Goal: Task Accomplishment & Management: Manage account settings

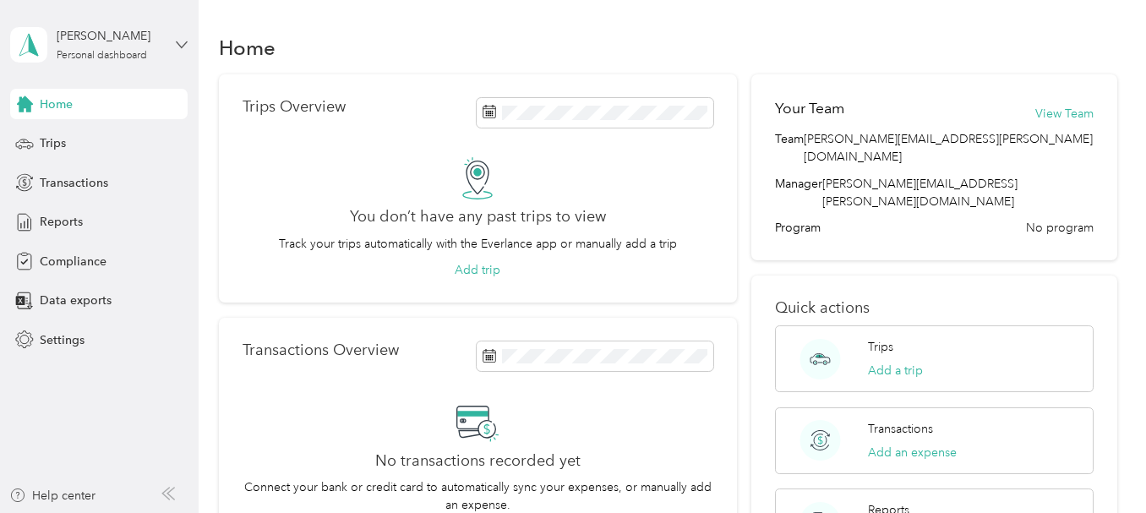
click at [182, 41] on icon at bounding box center [182, 45] width 12 height 12
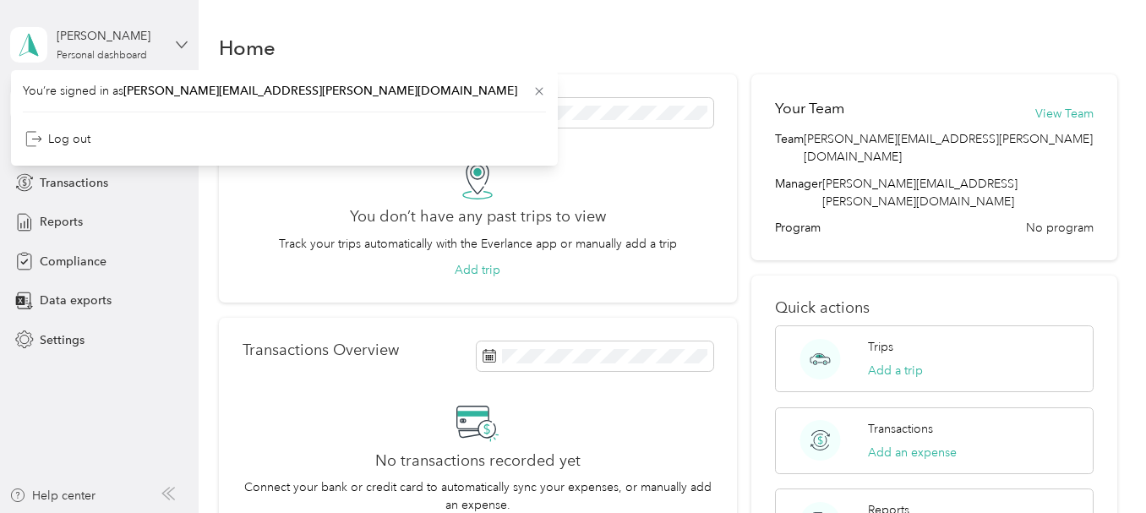
click at [182, 41] on icon at bounding box center [182, 45] width 12 height 12
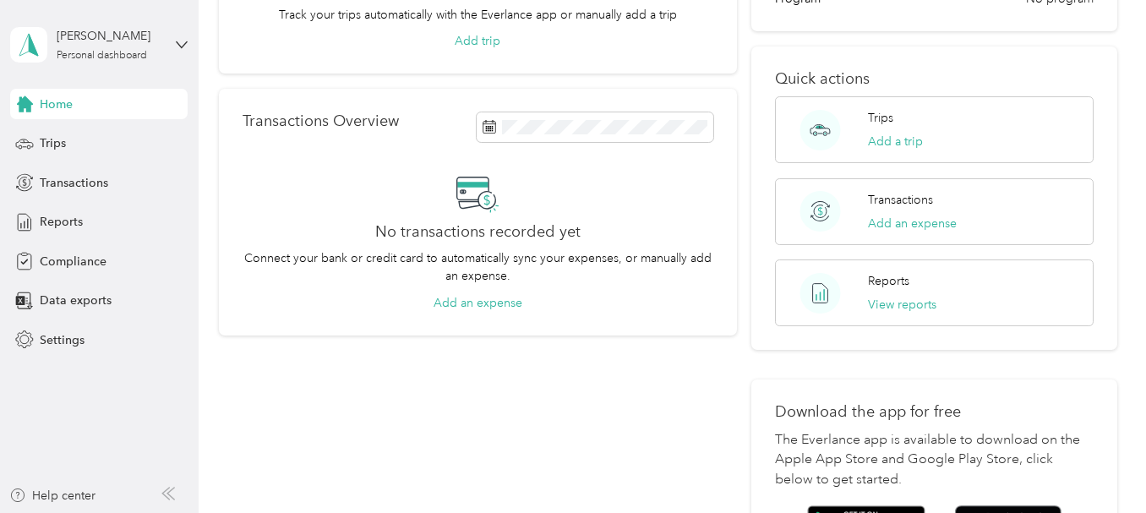
scroll to position [230, 0]
click at [155, 44] on div "[PERSON_NAME]" at bounding box center [110, 36] width 106 height 18
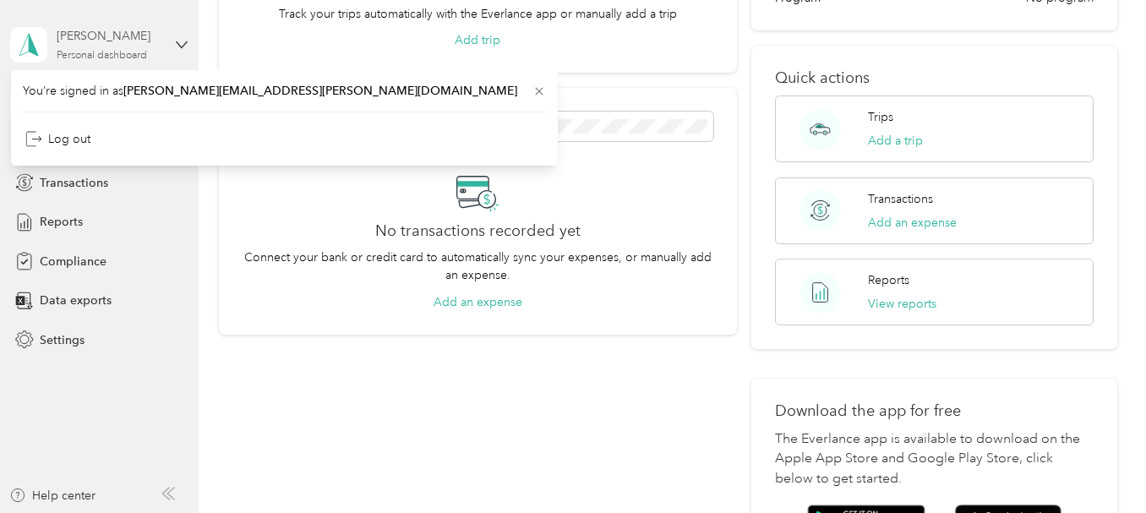
click at [155, 44] on div "[PERSON_NAME]" at bounding box center [110, 36] width 106 height 18
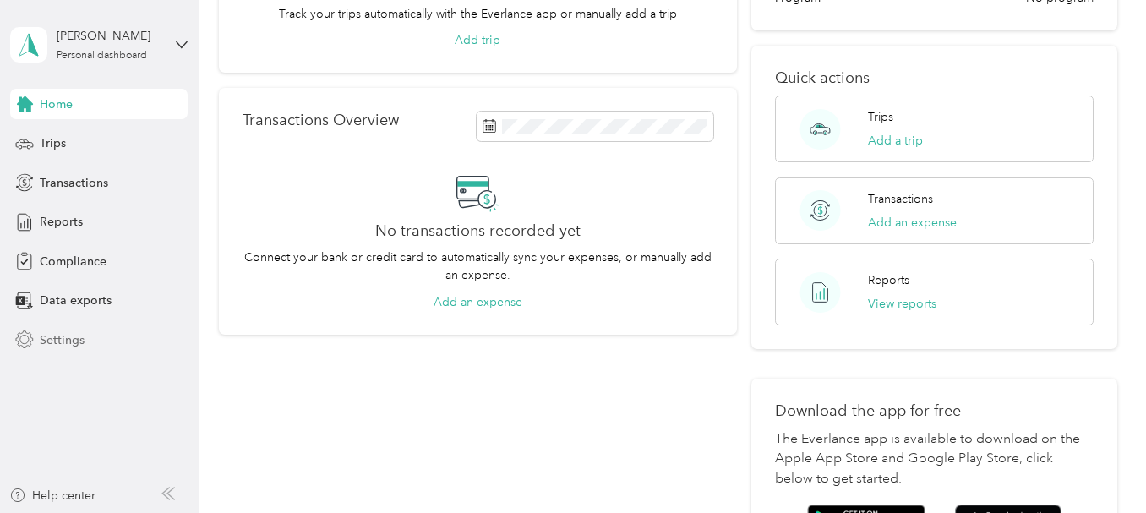
click at [66, 346] on span "Settings" at bounding box center [62, 340] width 45 height 18
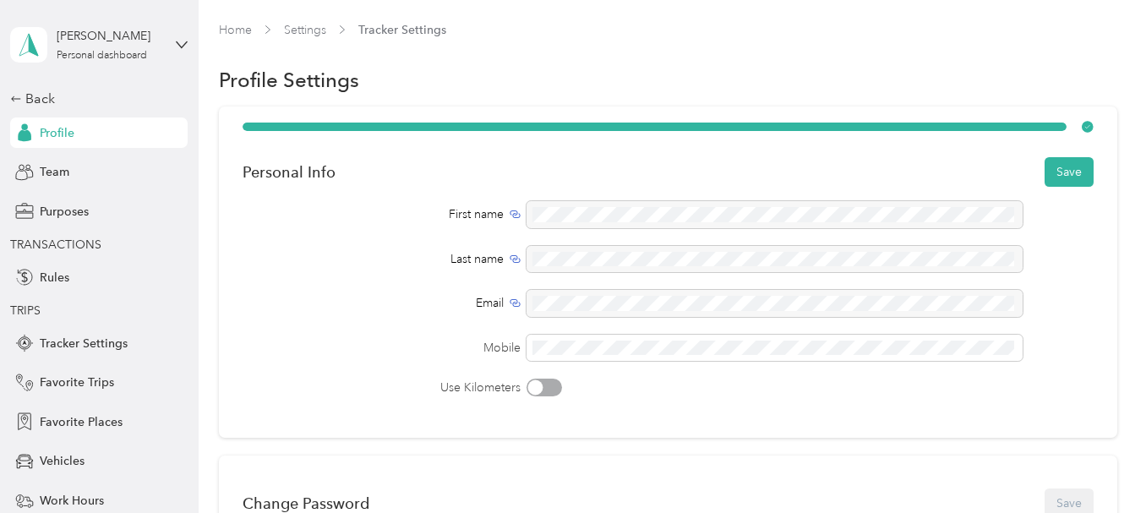
click at [642, 384] on div "Use Kilometers" at bounding box center [667, 387] width 850 height 18
click at [1072, 170] on button "Save" at bounding box center [1068, 172] width 49 height 30
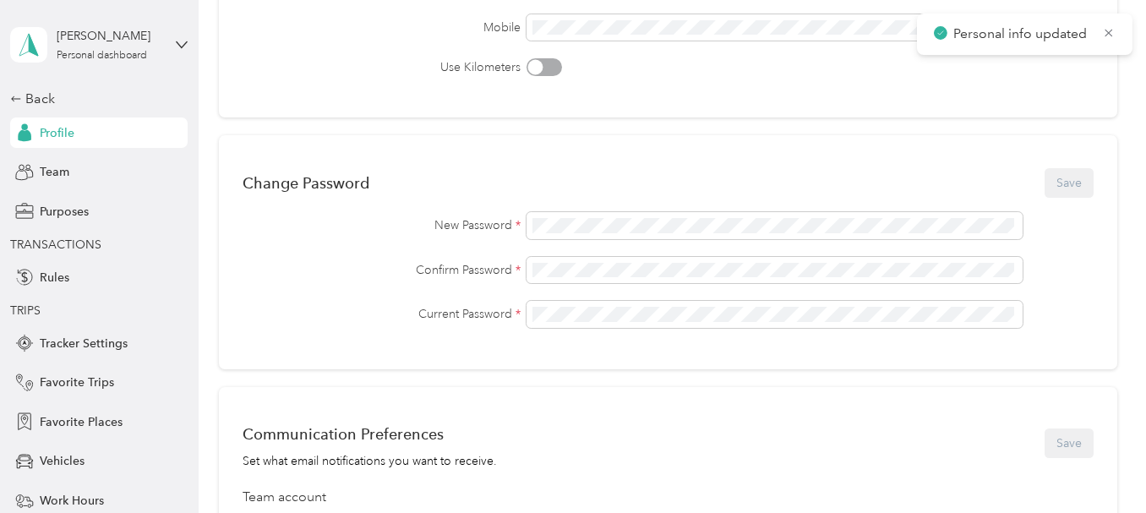
scroll to position [329, 0]
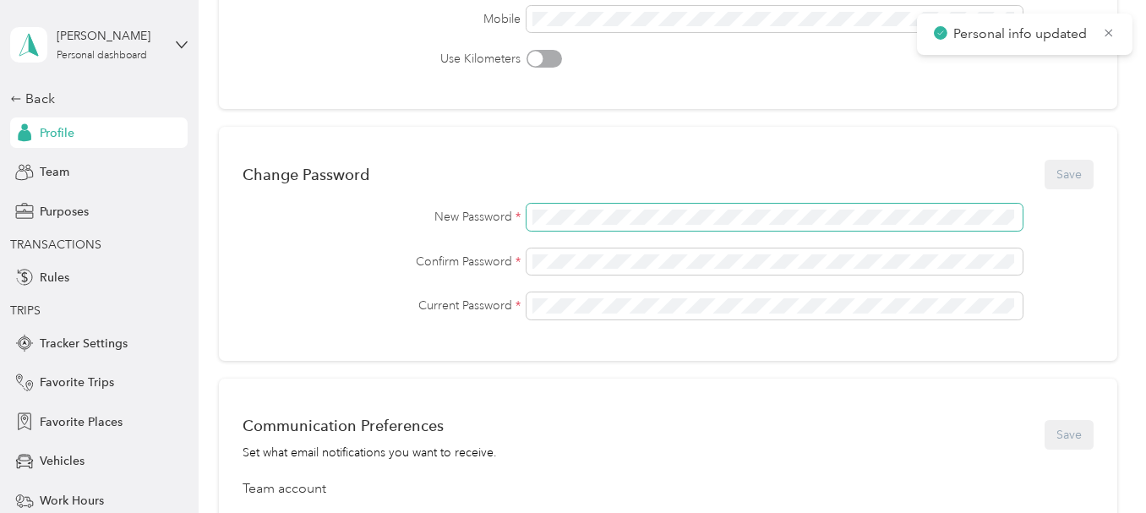
click at [889, 206] on span at bounding box center [774, 217] width 496 height 27
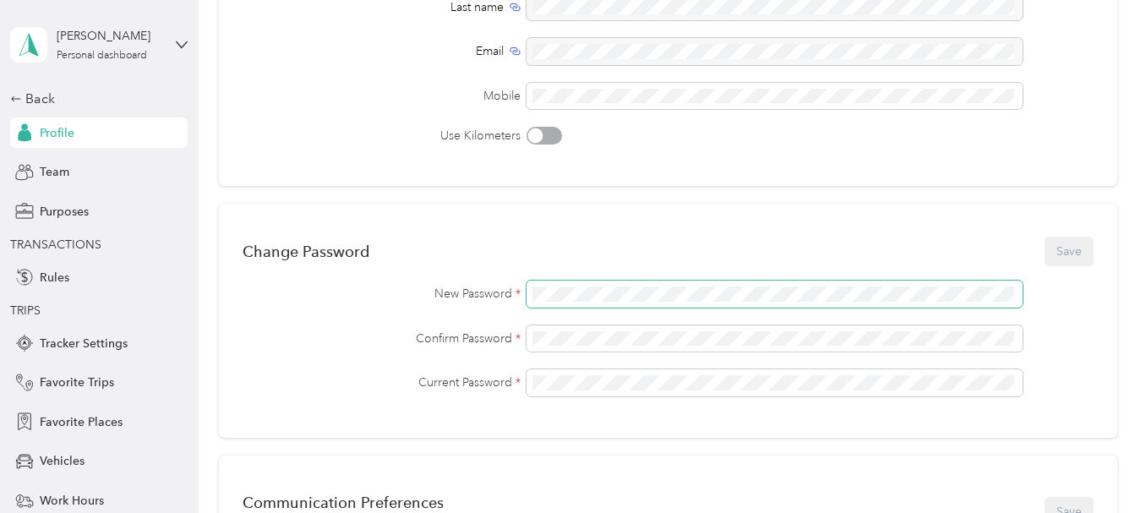
scroll to position [296, 0]
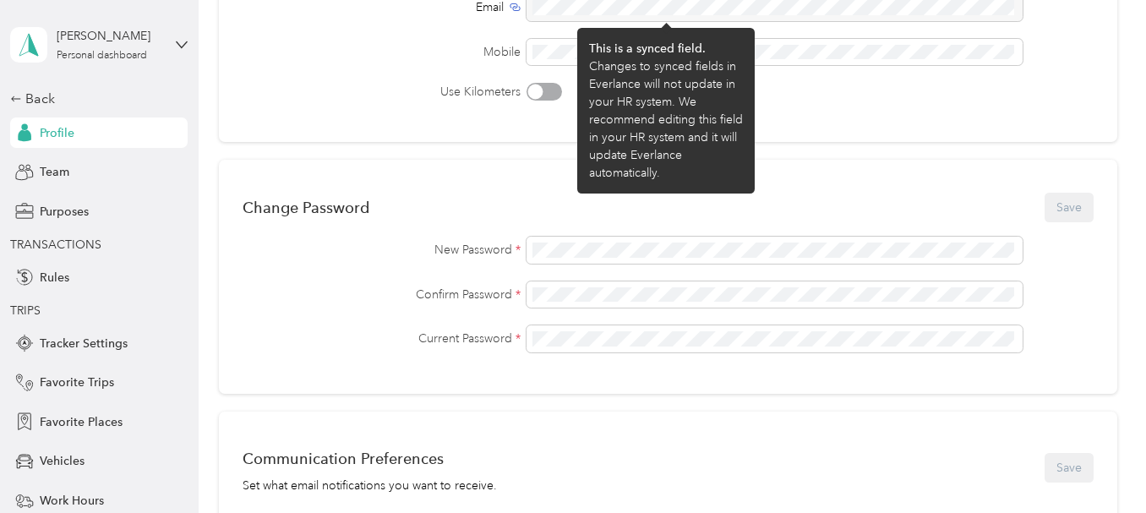
click at [600, 52] on div "This is a synced field." at bounding box center [666, 49] width 154 height 18
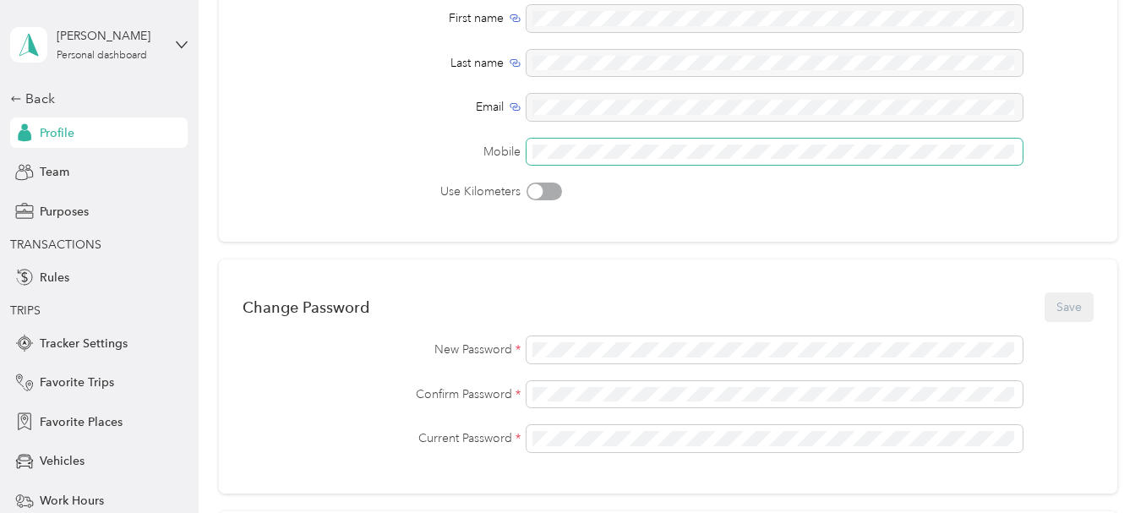
scroll to position [26, 0]
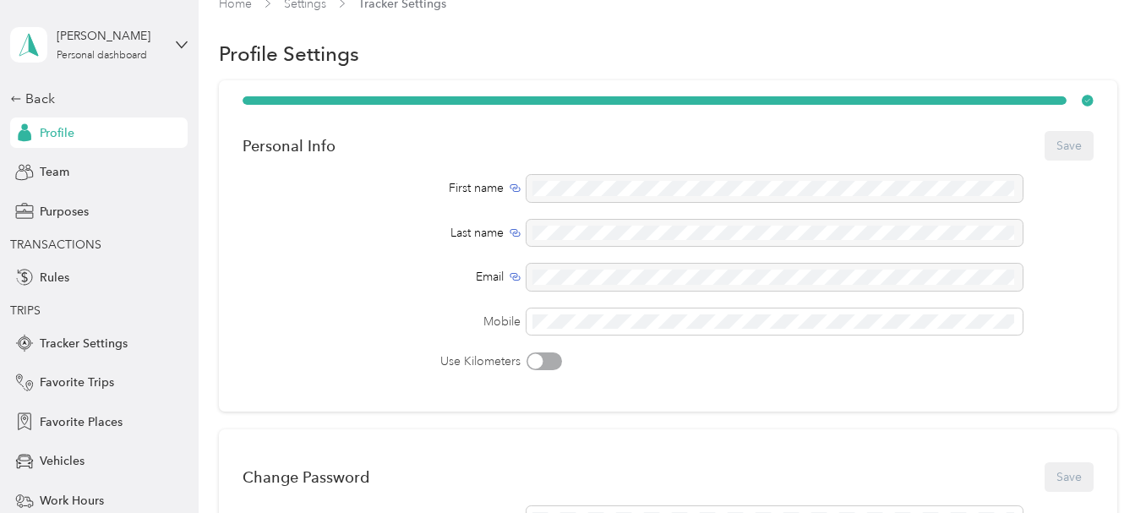
click at [1056, 145] on div "Personal Info Save" at bounding box center [667, 145] width 850 height 35
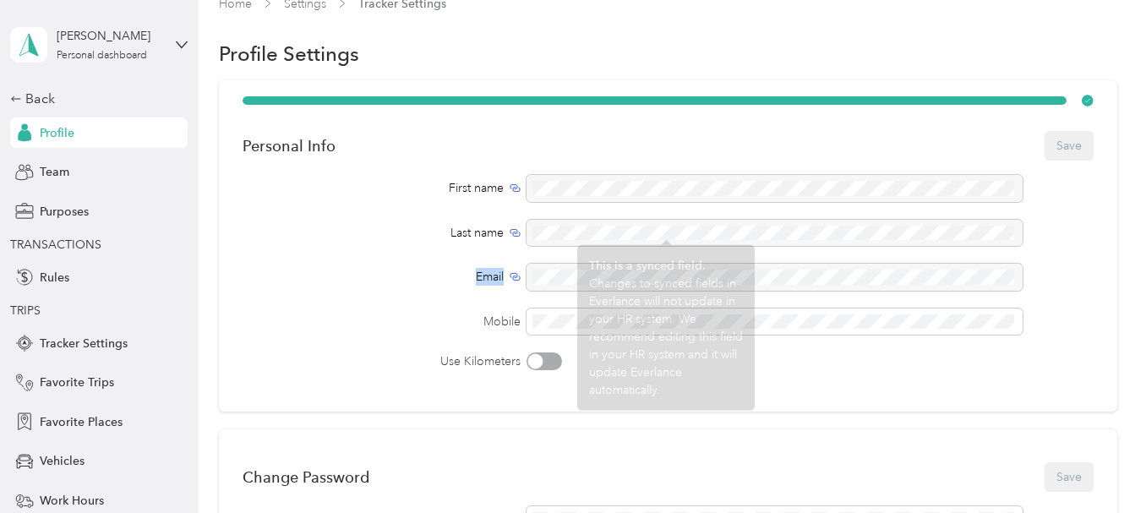
click at [1059, 245] on div "First name Last name Email Mobile Use Kilometers" at bounding box center [667, 272] width 850 height 195
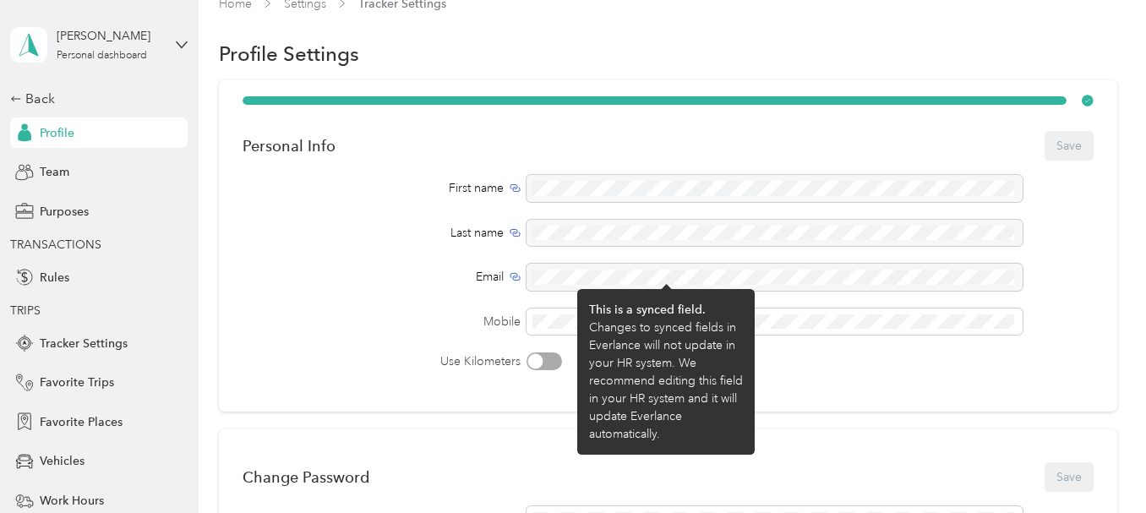
click at [1071, 270] on div "Email" at bounding box center [667, 277] width 850 height 27
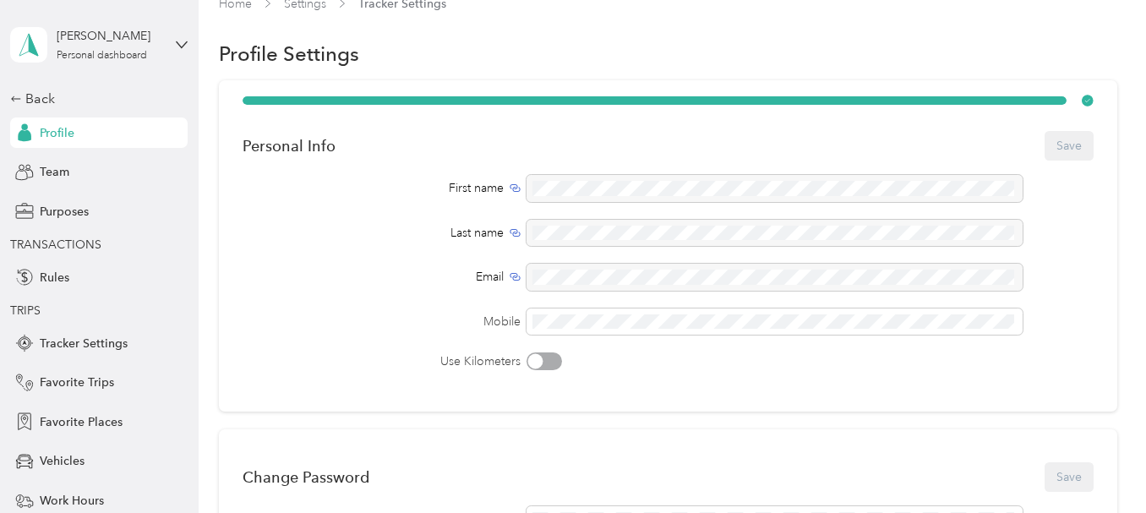
click at [981, 345] on div "First name Last name Email Mobile Use Kilometers" at bounding box center [667, 272] width 850 height 195
click at [961, 329] on span at bounding box center [774, 321] width 496 height 27
click at [830, 329] on span at bounding box center [774, 321] width 496 height 27
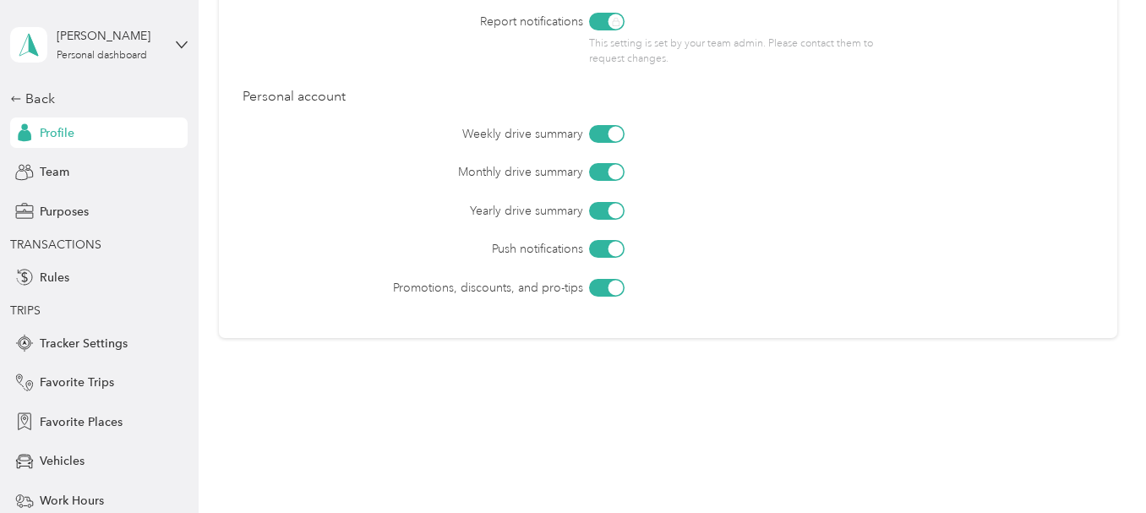
scroll to position [849, 0]
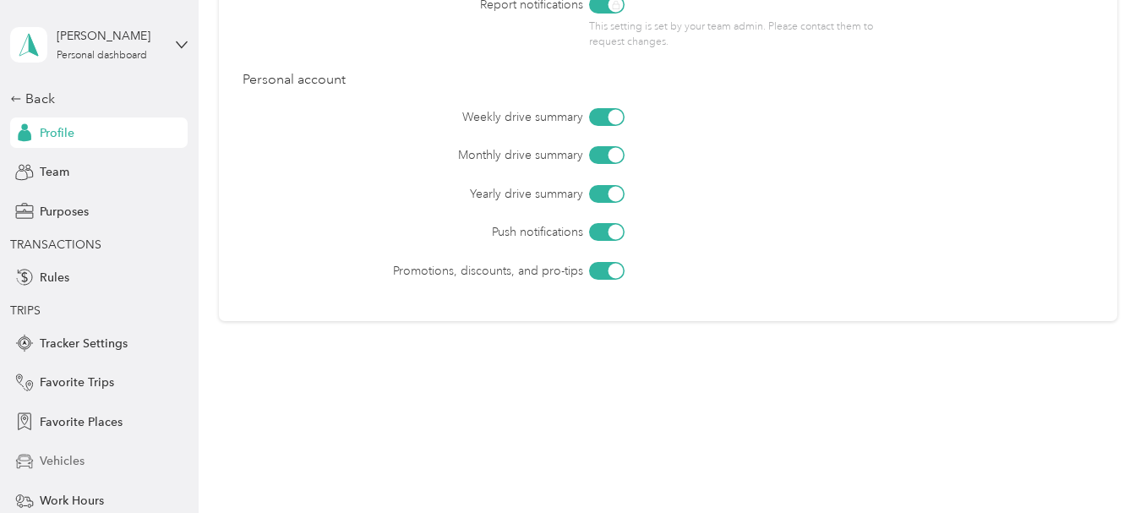
click at [59, 466] on span "Vehicles" at bounding box center [62, 461] width 45 height 18
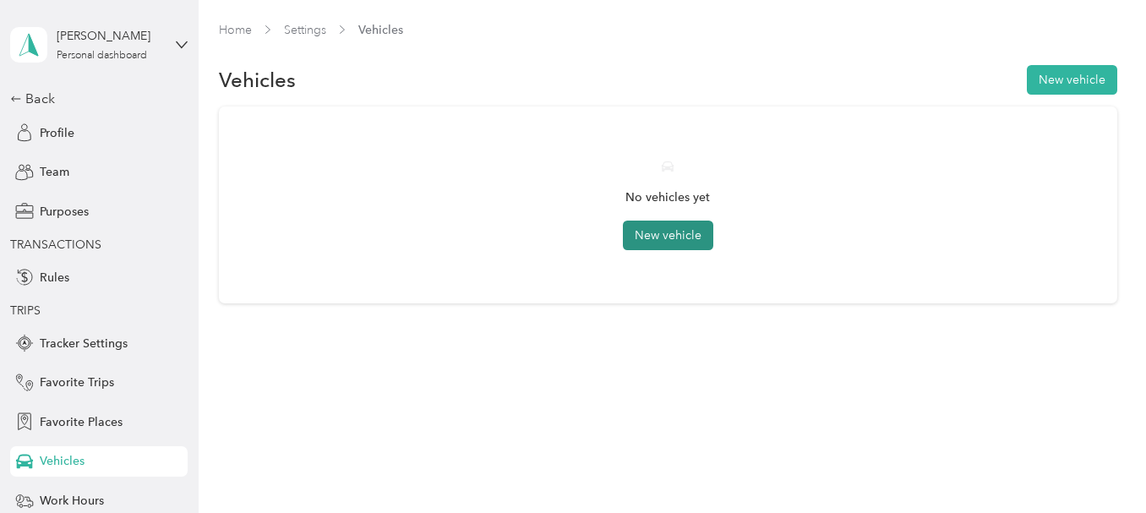
click at [650, 239] on button "New vehicle" at bounding box center [668, 236] width 90 height 30
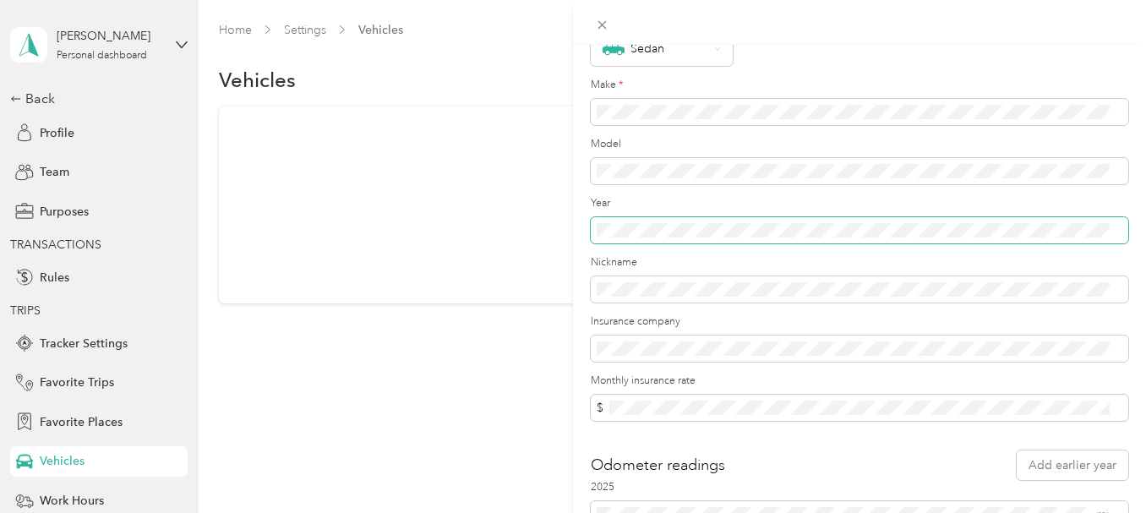
scroll to position [220, 0]
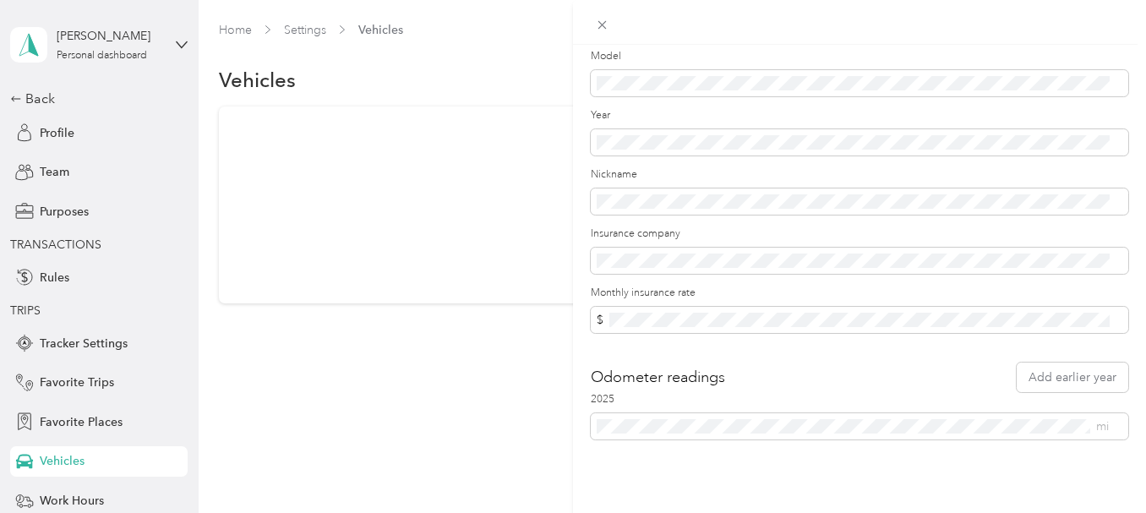
click at [823, 370] on div "Odometer readings Add earlier year" at bounding box center [859, 377] width 537 height 30
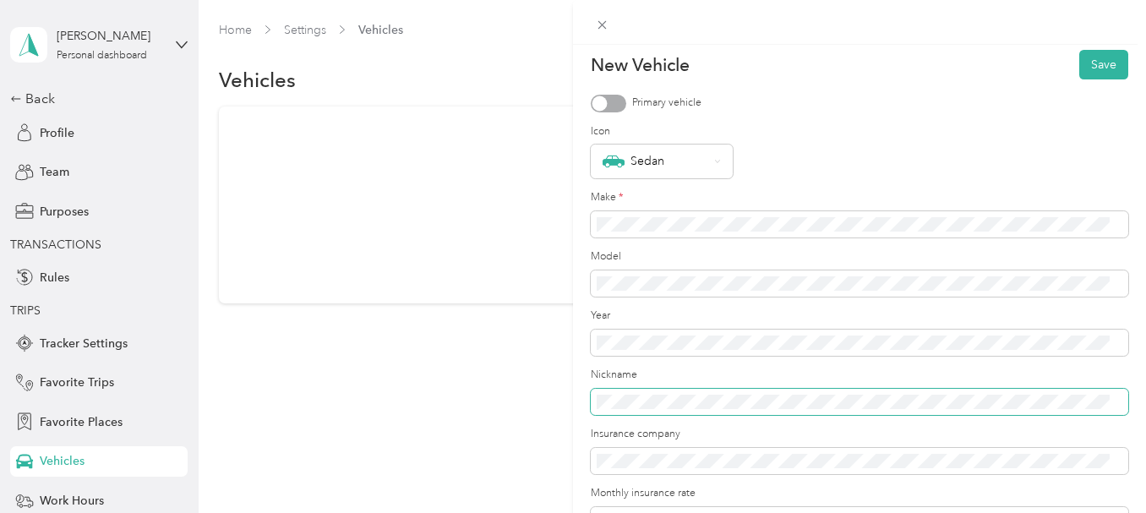
scroll to position [0, 0]
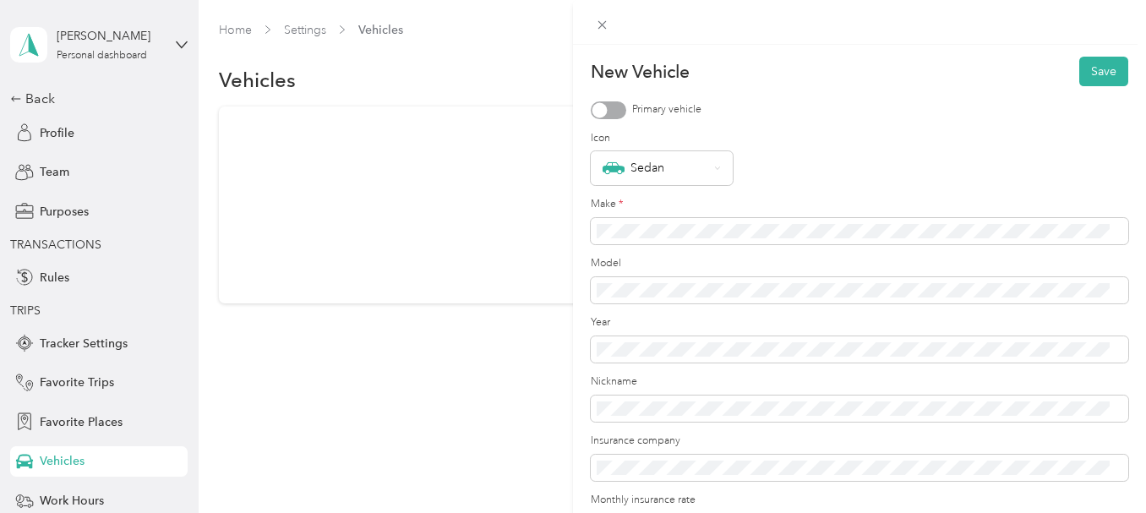
click at [621, 107] on div at bounding box center [608, 110] width 35 height 18
click at [712, 176] on div "Sedan" at bounding box center [662, 168] width 142 height 34
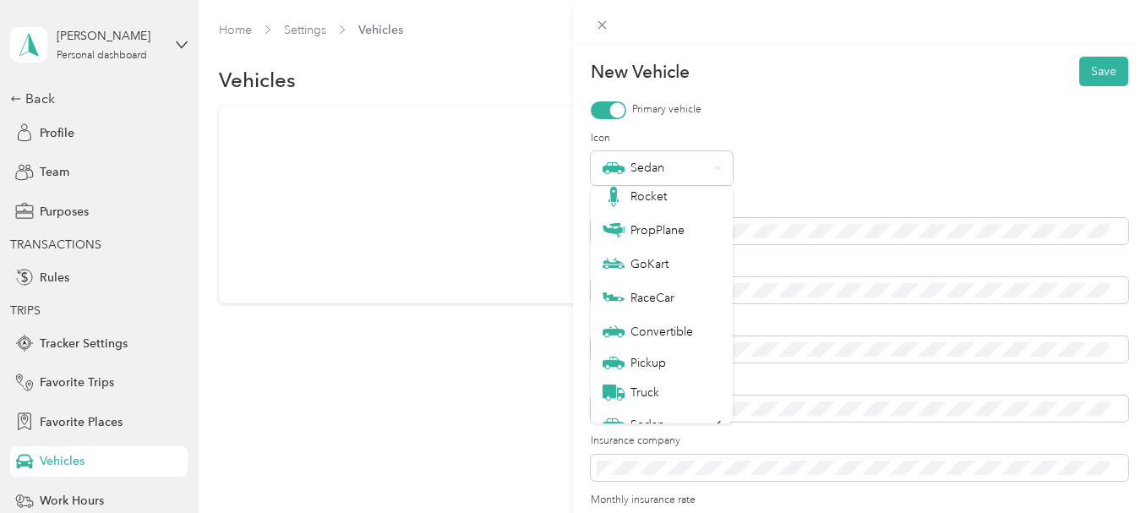
scroll to position [59, 0]
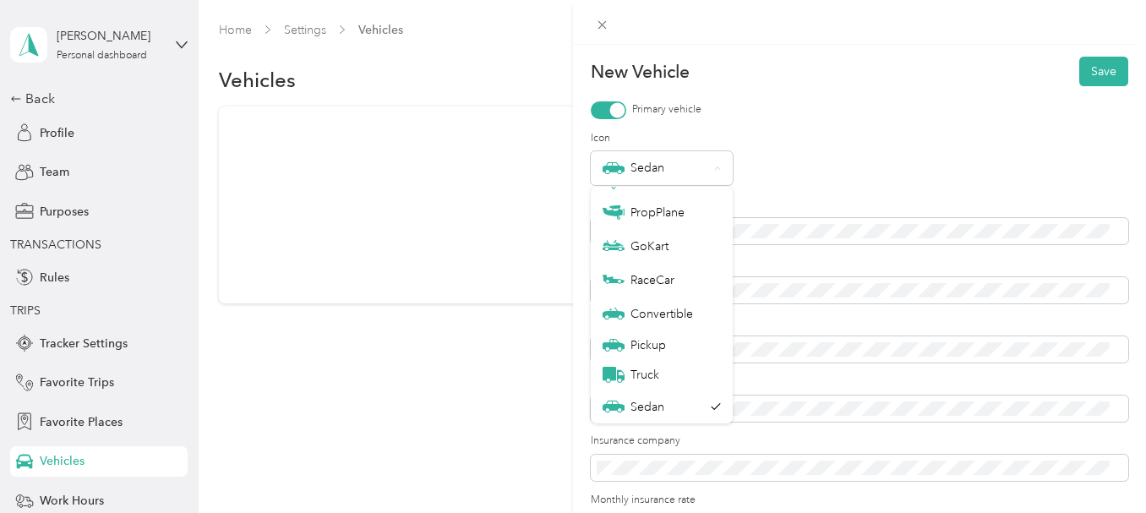
click at [819, 177] on div "Sedan" at bounding box center [859, 168] width 537 height 34
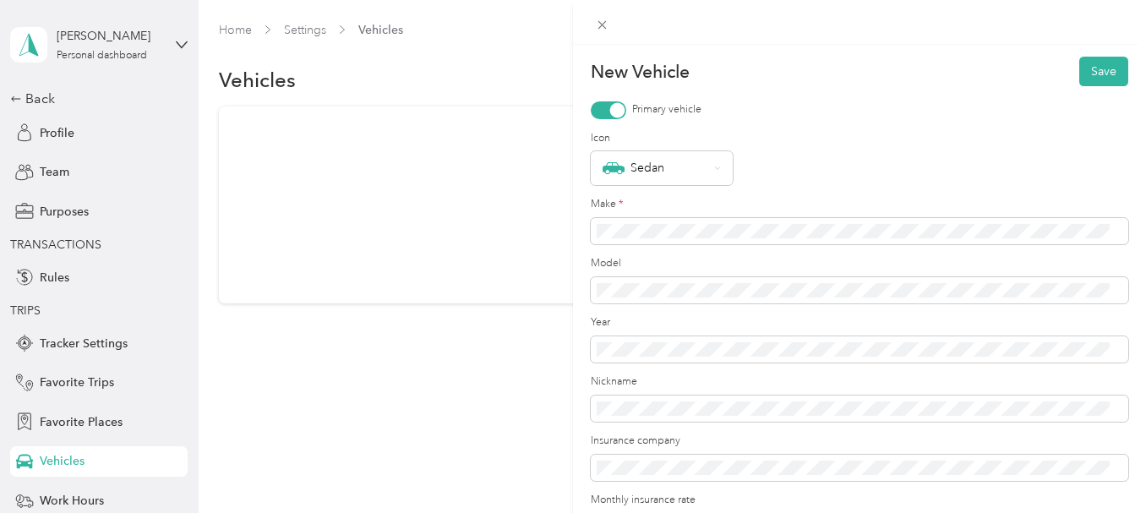
click at [941, 140] on label "Icon" at bounding box center [859, 138] width 537 height 15
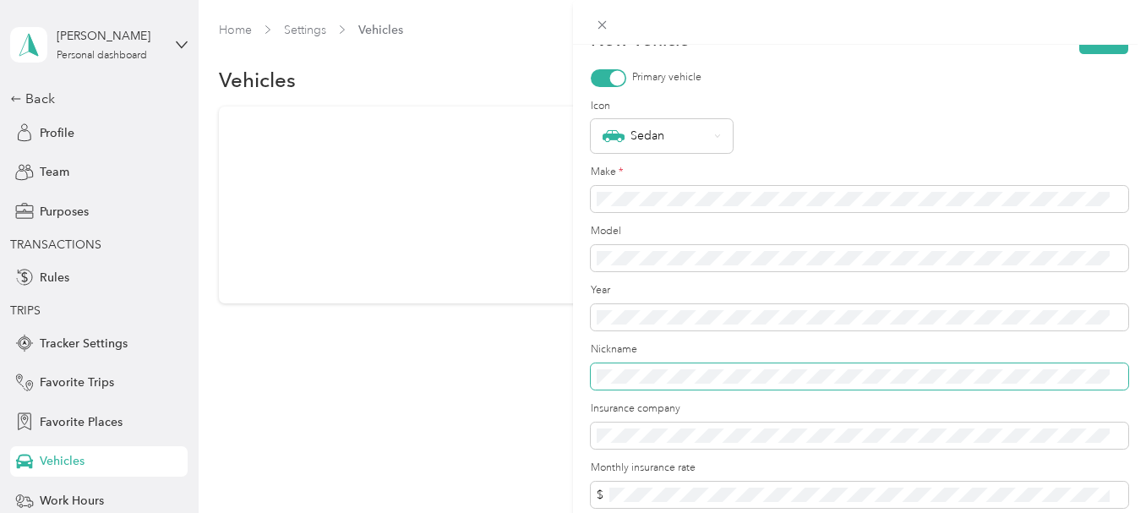
scroll to position [0, 0]
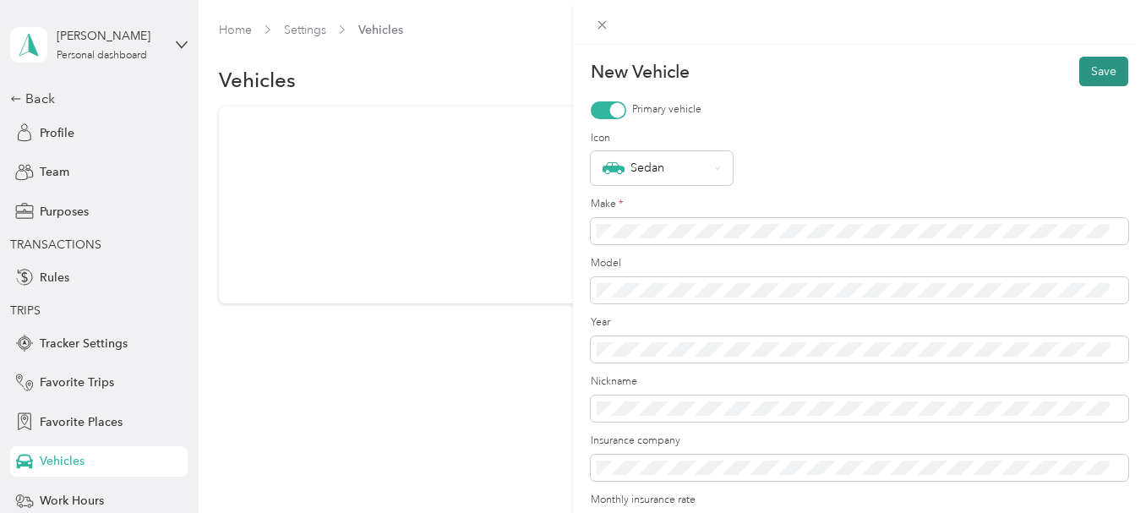
click at [1089, 75] on button "Save" at bounding box center [1103, 72] width 49 height 30
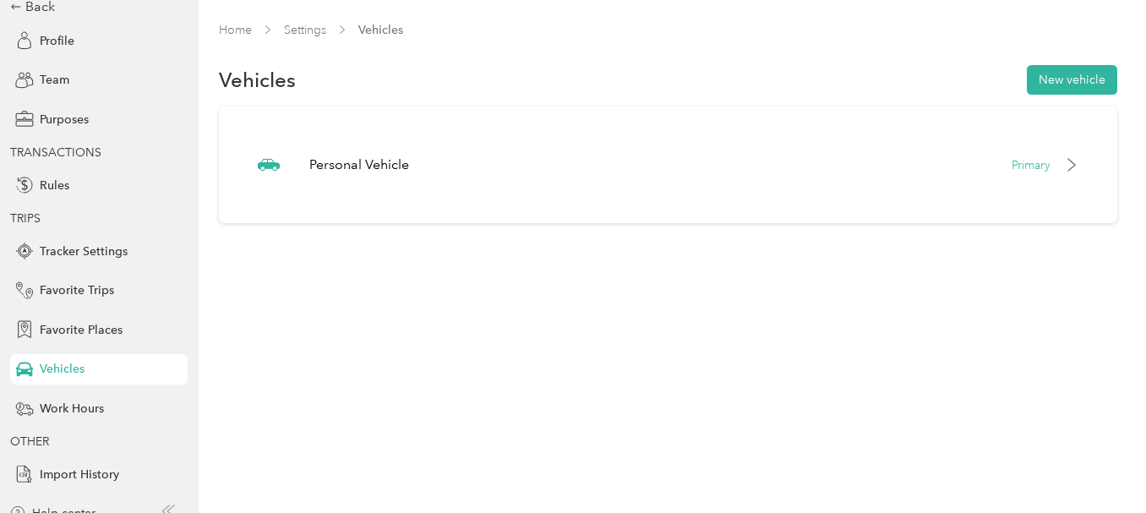
scroll to position [110, 0]
